Goal: Task Accomplishment & Management: Manage account settings

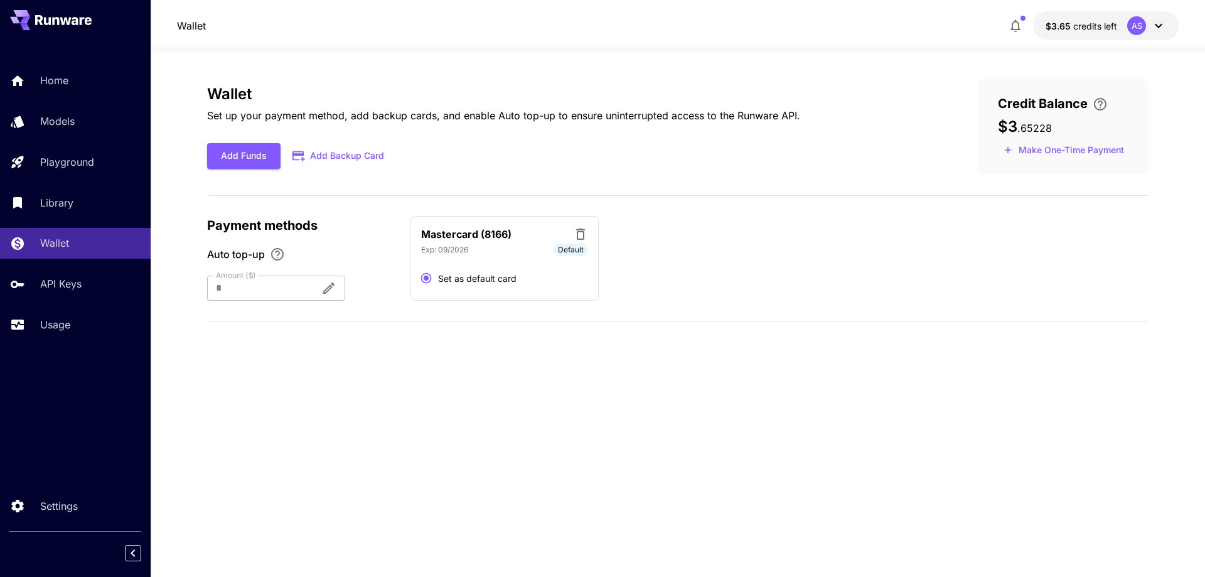
click at [218, 303] on div "Wallet Set up your payment method, add backup cards, and enable Auto top-up to …" at bounding box center [678, 205] width 942 height 252
click at [242, 290] on div at bounding box center [259, 288] width 104 height 25
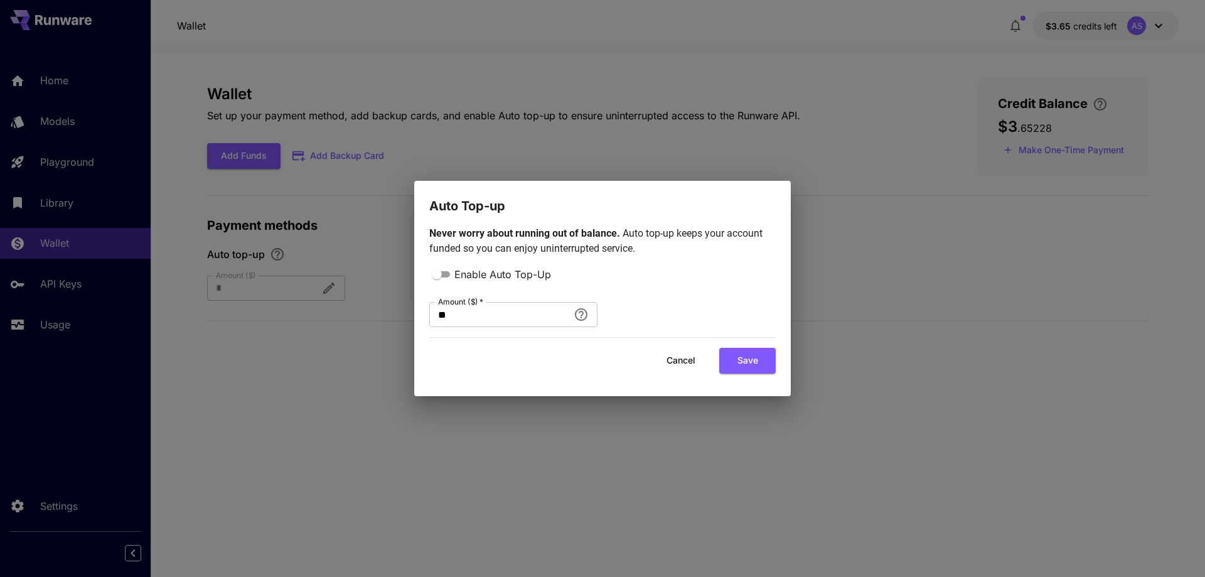
click at [682, 363] on button "Cancel" at bounding box center [681, 361] width 56 height 26
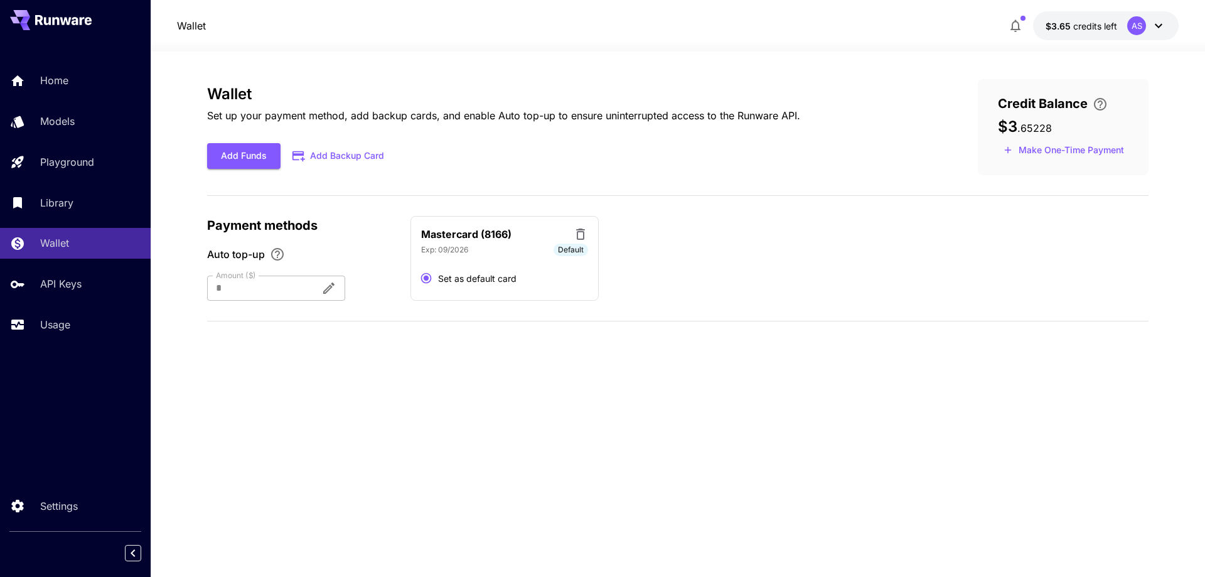
click at [1171, 30] on button "$3.65 credits left AS" at bounding box center [1106, 25] width 146 height 29
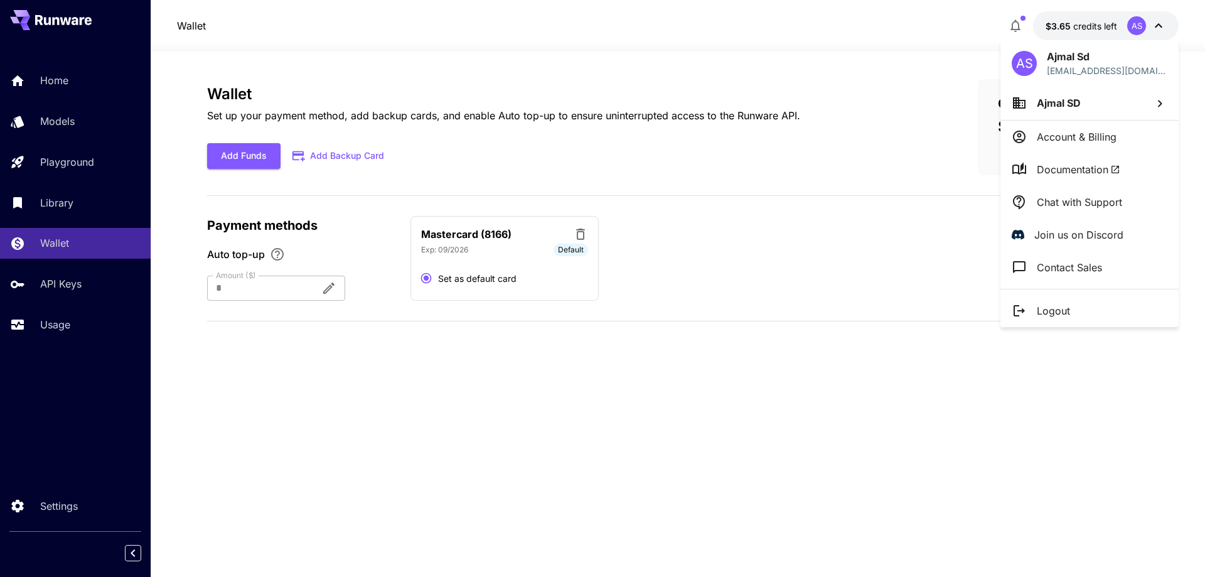
click at [1185, 16] on div at bounding box center [602, 288] width 1205 height 577
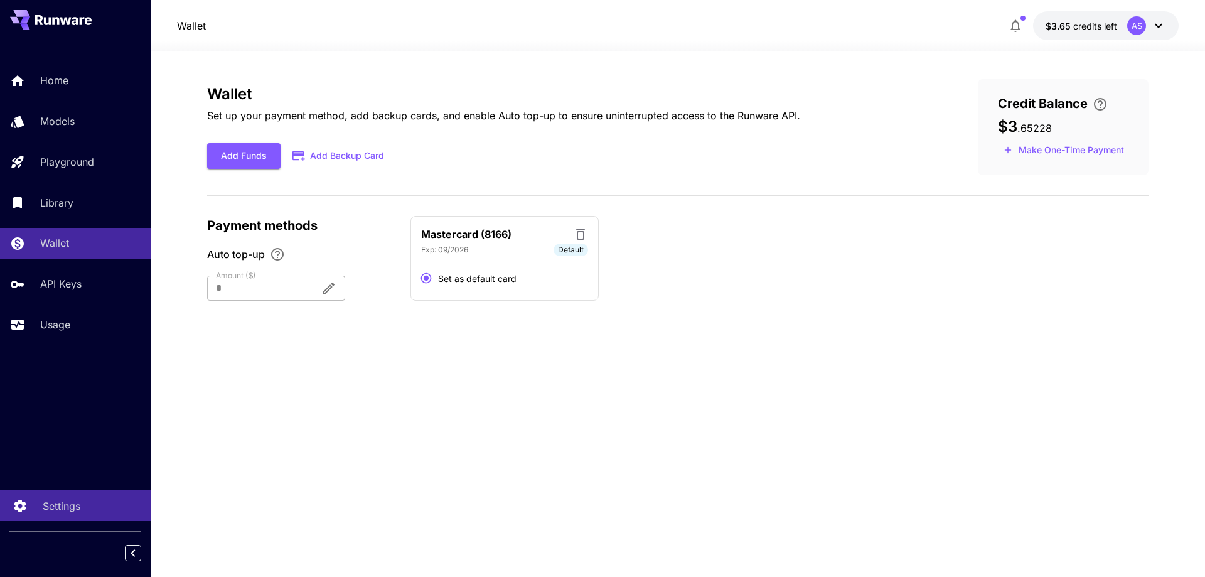
click at [68, 505] on p "Settings" at bounding box center [62, 505] width 38 height 15
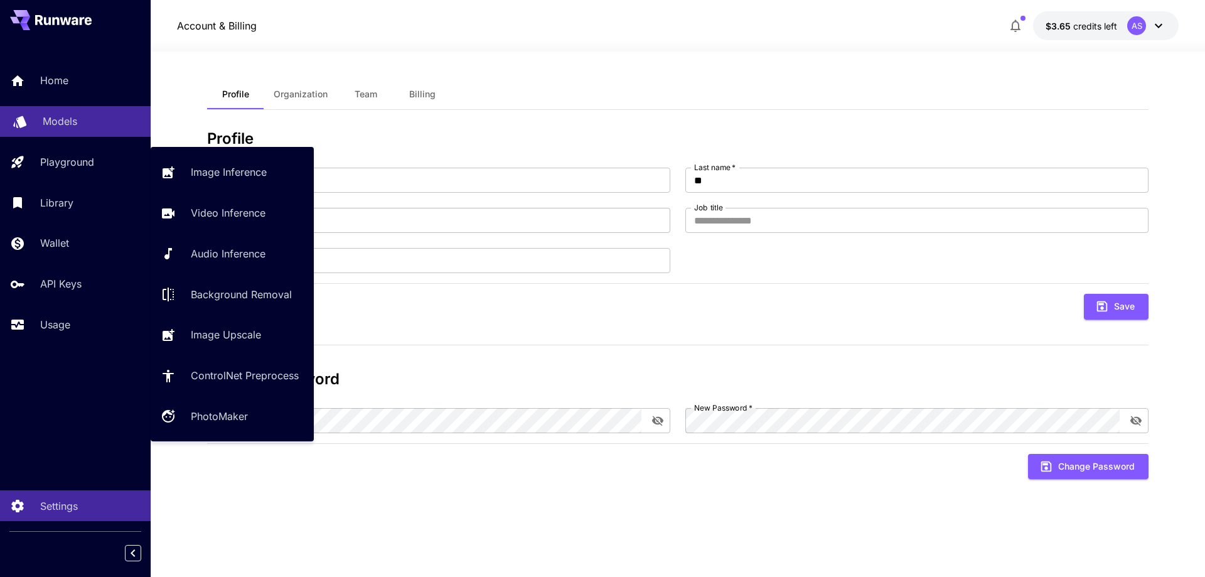
click at [78, 126] on div "Models" at bounding box center [92, 121] width 98 height 15
